Goal: Use online tool/utility: Utilize a website feature to perform a specific function

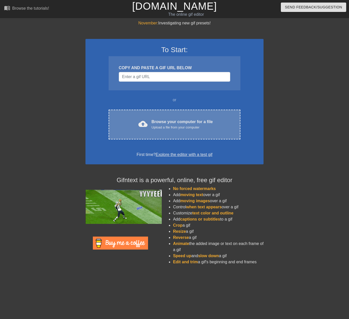
click at [155, 134] on div "cloud_upload Browse your computer for a file Upload a file from your computer C…" at bounding box center [175, 125] width 132 height 30
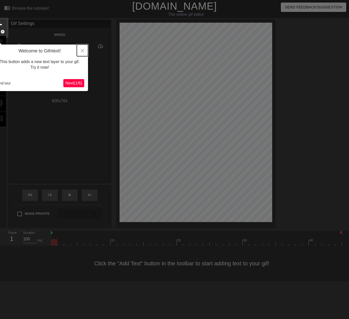
click at [81, 51] on icon "Close" at bounding box center [83, 51] width 4 height 4
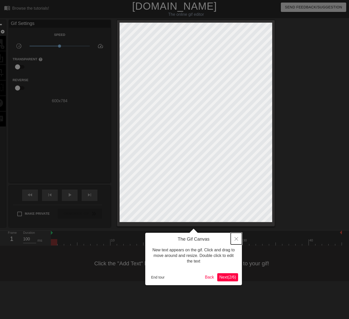
click at [235, 242] on button "Close" at bounding box center [236, 239] width 11 height 12
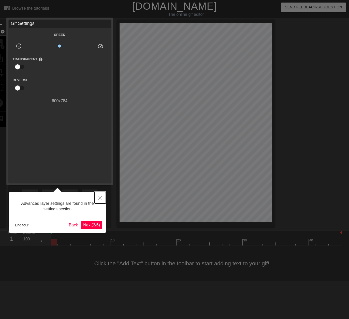
click at [98, 199] on button "Close" at bounding box center [100, 198] width 11 height 12
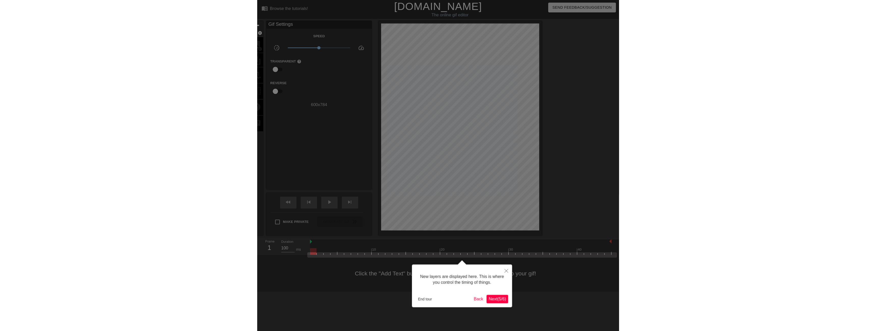
scroll to position [4, 0]
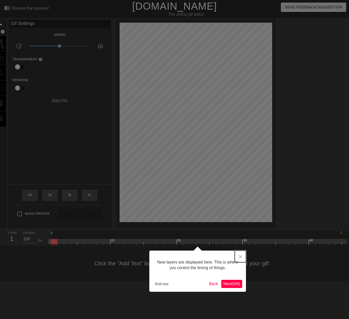
click at [240, 256] on icon "Close" at bounding box center [241, 257] width 4 height 4
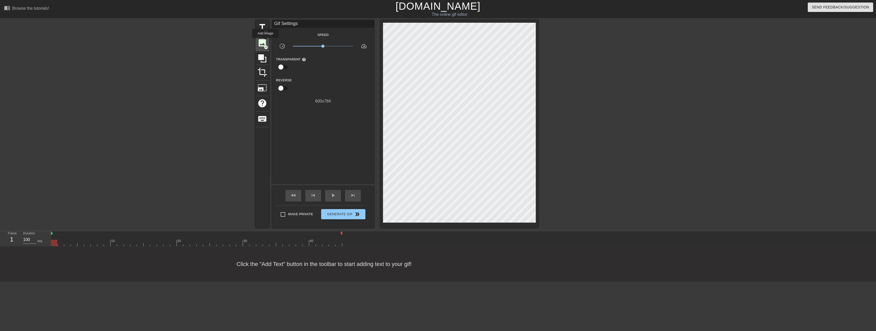
click at [265, 42] on span "image" at bounding box center [262, 43] width 10 height 10
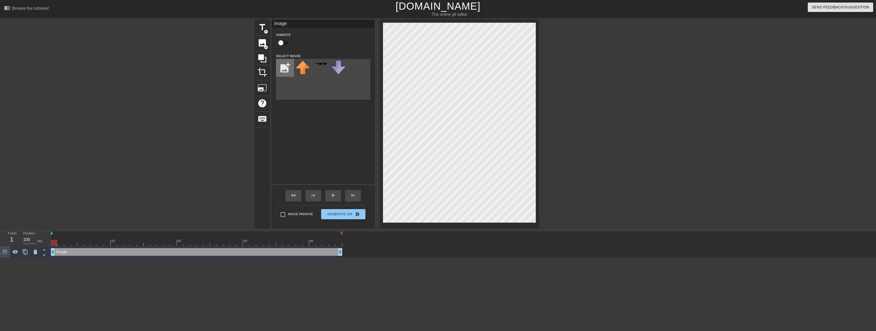
click at [287, 69] on input "file" at bounding box center [284, 67] width 17 height 17
type input "C:\fakepath\Fvv_IHUaMAATQPP-Photoroom.png"
click at [349, 203] on div "title add_circle image add_circle crop photo_size_select_large help keyboard Im…" at bounding box center [438, 123] width 876 height 207
click at [305, 71] on img at bounding box center [303, 72] width 14 height 22
click at [298, 66] on img at bounding box center [303, 72] width 14 height 22
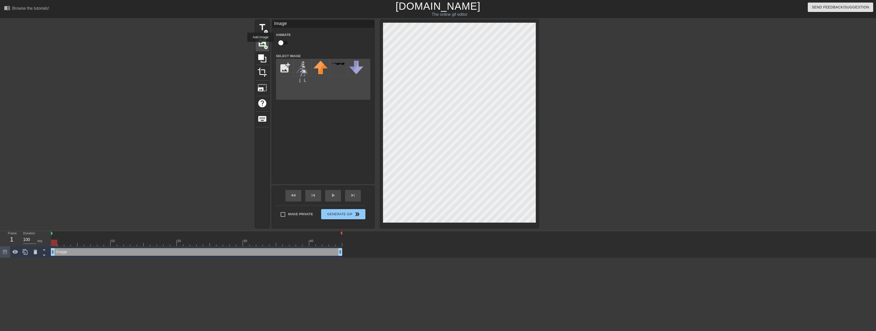
click at [261, 45] on span "image" at bounding box center [262, 43] width 10 height 10
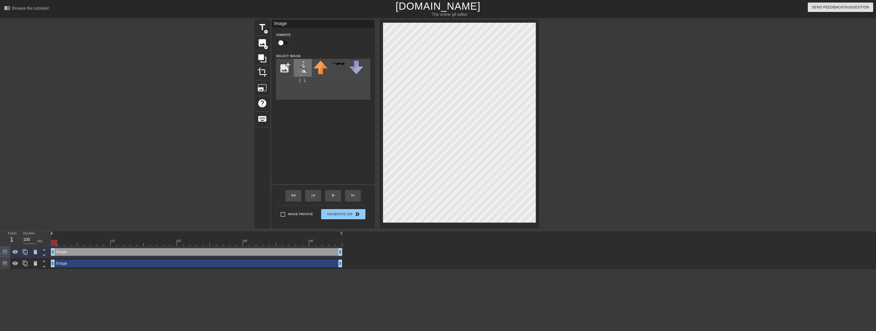
click at [296, 70] on img at bounding box center [303, 72] width 14 height 22
click at [349, 19] on div "menu_book Browse the tutorials! [DOMAIN_NAME] The online gif editor Send Feedba…" at bounding box center [438, 134] width 876 height 269
click at [349, 20] on div at bounding box center [460, 123] width 158 height 207
click at [349, 143] on div at bounding box center [583, 96] width 76 height 153
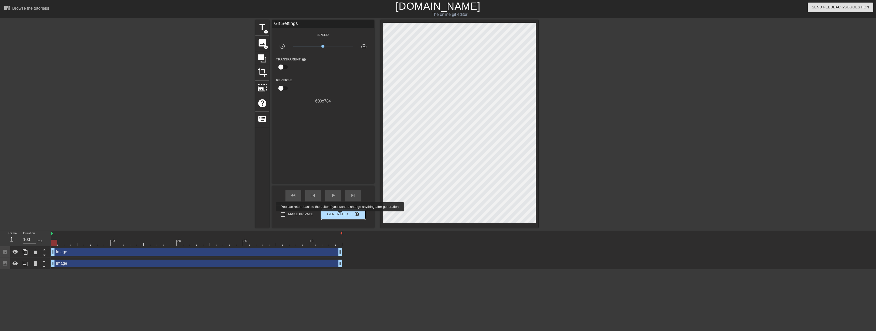
click at [340, 214] on span "Generate Gif double_arrow" at bounding box center [343, 214] width 40 height 6
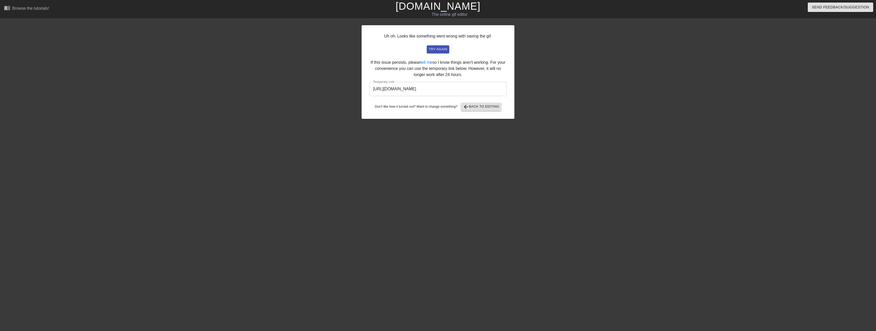
click at [349, 89] on input "[URL][DOMAIN_NAME]" at bounding box center [438, 89] width 137 height 14
drag, startPoint x: 482, startPoint y: 91, endPoint x: 351, endPoint y: 87, distance: 131.5
click at [349, 87] on input "[URL][DOMAIN_NAME]" at bounding box center [438, 89] width 137 height 14
click at [349, 90] on input "[URL][DOMAIN_NAME]" at bounding box center [438, 89] width 137 height 14
drag, startPoint x: 427, startPoint y: 90, endPoint x: 364, endPoint y: 87, distance: 62.2
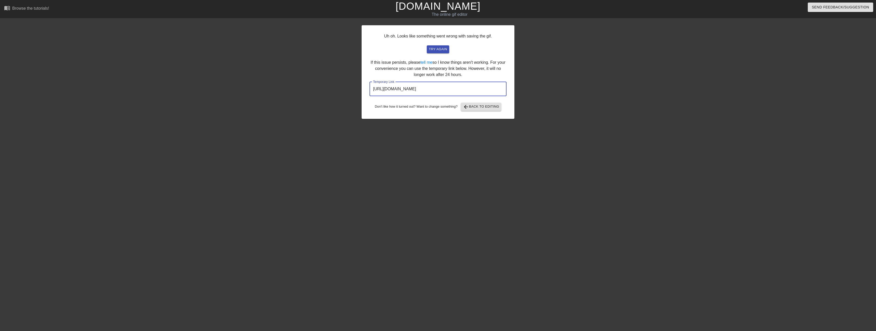
click at [349, 87] on input "[URL][DOMAIN_NAME]" at bounding box center [438, 89] width 137 height 14
